Goal: Transaction & Acquisition: Purchase product/service

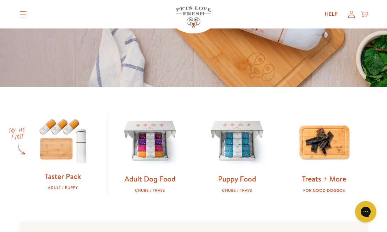
scroll to position [151, 0]
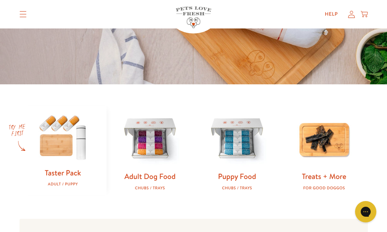
click at [57, 138] on img at bounding box center [63, 137] width 64 height 62
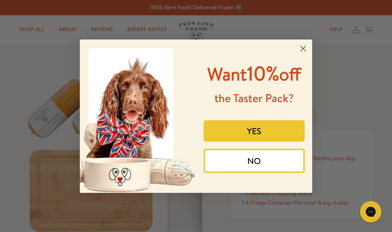
click at [245, 131] on button "YES" at bounding box center [255, 130] width 102 height 21
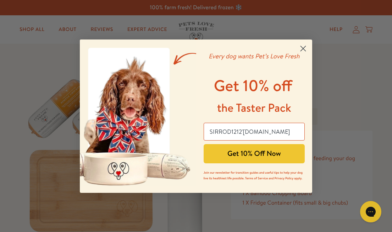
click at [244, 156] on button "Get 10% Off Now" at bounding box center [255, 153] width 102 height 19
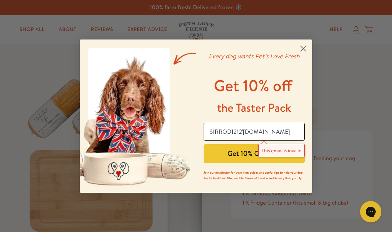
click at [241, 131] on input "SIRROD1212'[DOMAIN_NAME]" at bounding box center [255, 132] width 102 height 18
click at [240, 130] on input "SIRROD1212'[DOMAIN_NAME]" at bounding box center [255, 132] width 102 height 18
click at [239, 130] on input "SIRROD1212'[DOMAIN_NAME]" at bounding box center [255, 132] width 102 height 18
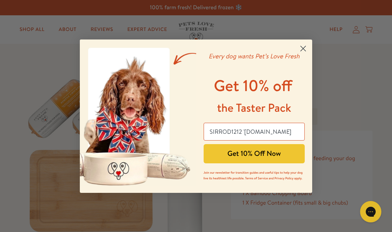
click at [199, 182] on div "Every dog wants Pet’s Love Fresh Get 10% off the Taster Pack SIRROD1212 '[DOMAI…" at bounding box center [251, 116] width 111 height 139
click at [241, 130] on input "SIRROD1212 '[DOMAIN_NAME]" at bounding box center [255, 132] width 102 height 18
type input "SIRROD1212 @[DOMAIN_NAME]"
drag, startPoint x: 282, startPoint y: 131, endPoint x: 278, endPoint y: 136, distance: 6.3
click at [278, 136] on input "SIRROD1212 @GMAIL.COM" at bounding box center [255, 132] width 102 height 18
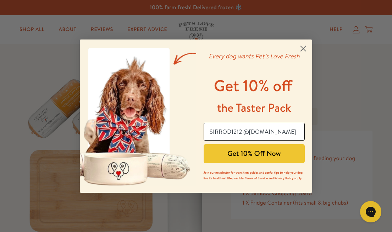
click at [278, 136] on input "SIRROD1212 @GMAIL.COM" at bounding box center [255, 132] width 102 height 18
drag, startPoint x: 281, startPoint y: 130, endPoint x: 207, endPoint y: 129, distance: 73.9
click at [207, 129] on input "SIRROD1212 @GMAIL.COM" at bounding box center [255, 132] width 102 height 18
click at [235, 131] on input "sirrod1212'" at bounding box center [255, 132] width 102 height 18
drag, startPoint x: 246, startPoint y: 131, endPoint x: 234, endPoint y: 131, distance: 11.7
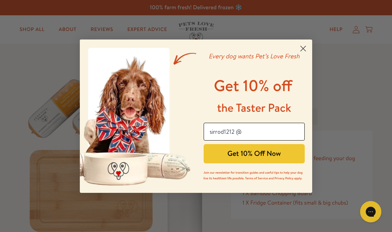
click at [234, 131] on input "sirrod1212 @" at bounding box center [255, 132] width 102 height 18
drag, startPoint x: 245, startPoint y: 130, endPoint x: 235, endPoint y: 130, distance: 10.3
click at [235, 130] on input "sirrod1212 @" at bounding box center [255, 132] width 102 height 18
type input "sirrod1212@gmail.com"
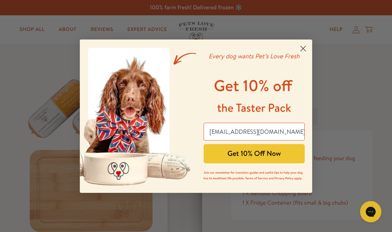
click at [254, 155] on button "Get 10% Off Now" at bounding box center [255, 153] width 102 height 19
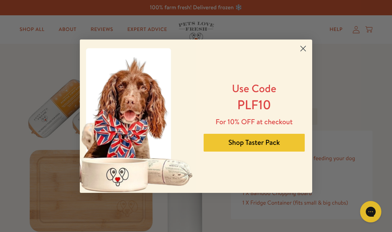
click at [244, 143] on button "Shop Taster Pack" at bounding box center [255, 143] width 102 height 18
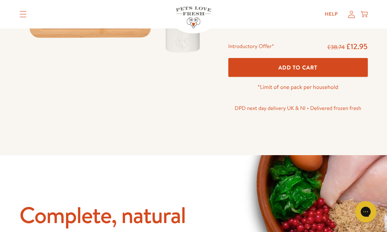
scroll to position [187, 0]
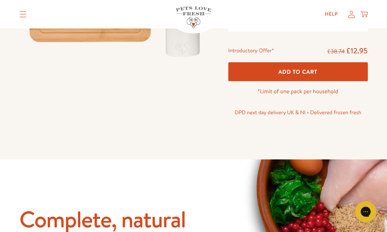
click at [295, 71] on span "Add To Cart" at bounding box center [297, 71] width 39 height 7
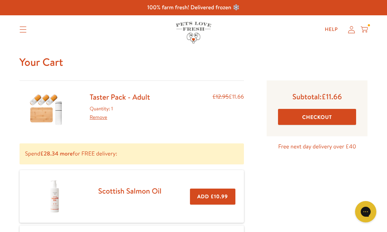
click at [97, 118] on link "Remove" at bounding box center [98, 116] width 17 height 7
